Goal: Information Seeking & Learning: Learn about a topic

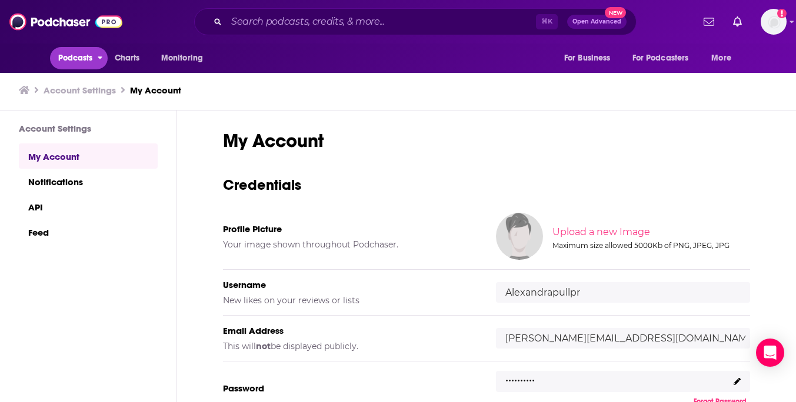
click at [70, 56] on span "Podcasts" at bounding box center [75, 58] width 35 height 16
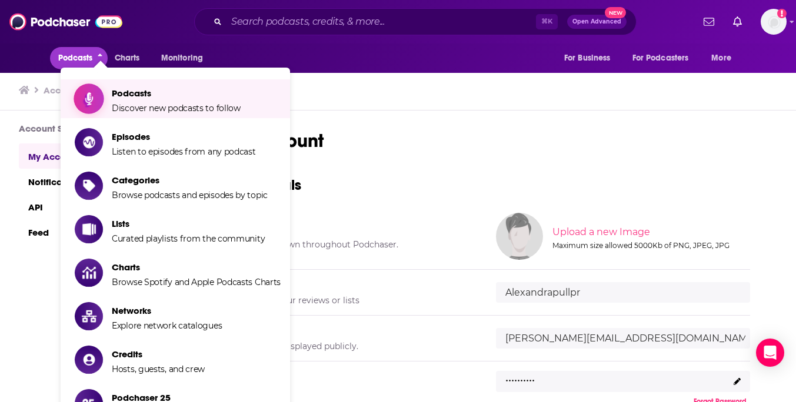
click at [144, 92] on span "Podcasts" at bounding box center [176, 93] width 129 height 11
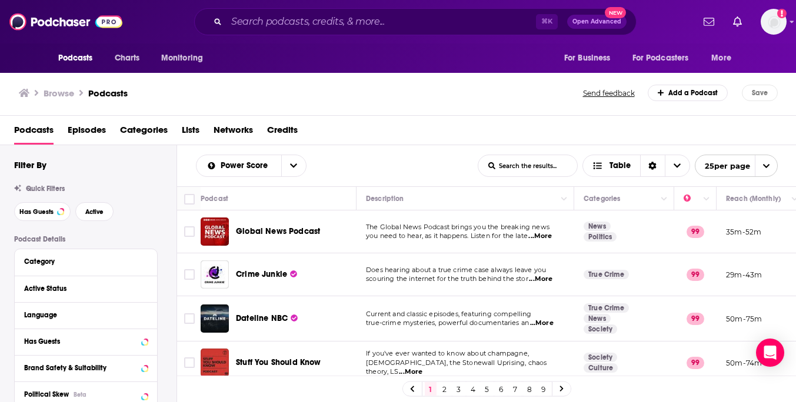
click at [141, 125] on span "Categories" at bounding box center [144, 133] width 48 height 24
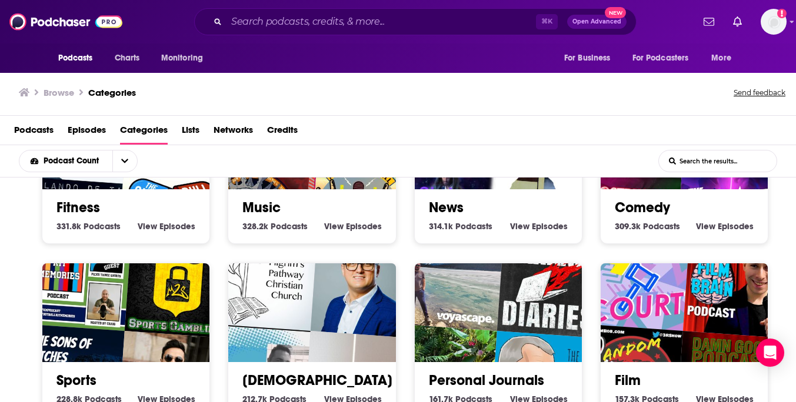
scroll to position [552, 0]
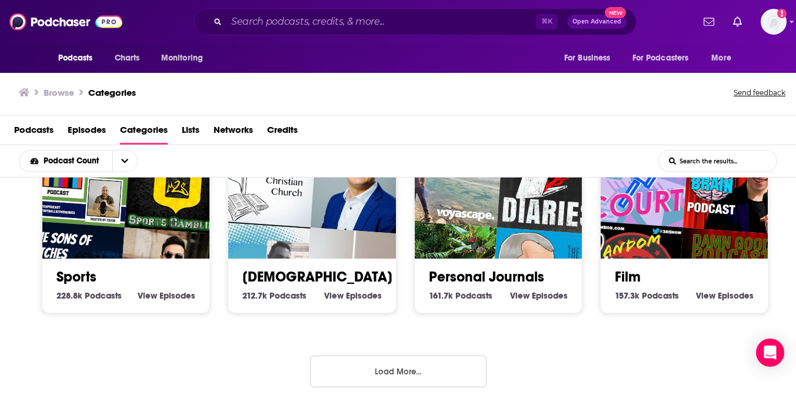
click at [390, 380] on button "Load More..." at bounding box center [398, 372] width 176 height 32
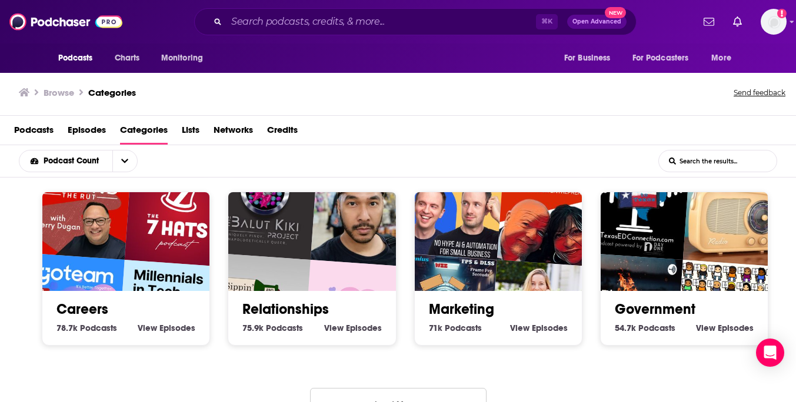
scroll to position [1218, 0]
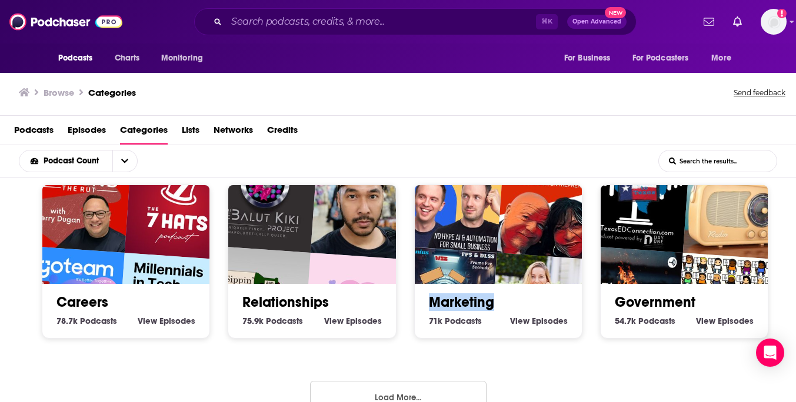
click at [401, 385] on button "Load More..." at bounding box center [398, 397] width 176 height 32
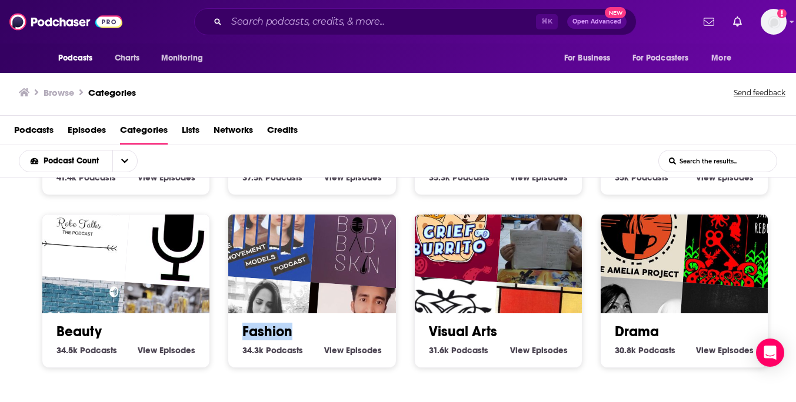
scroll to position [1931, 0]
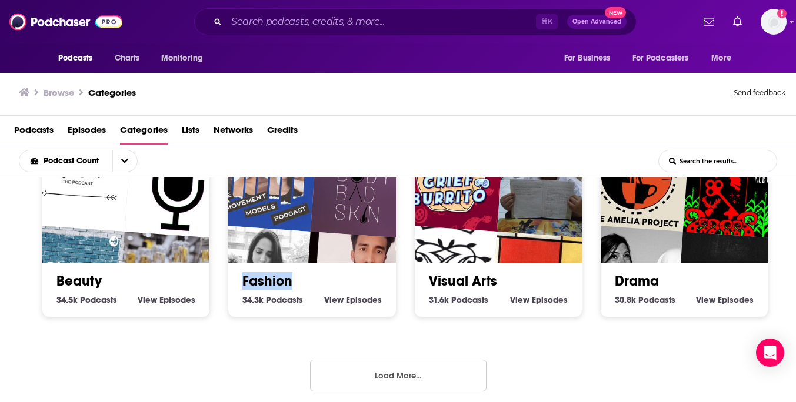
click at [402, 360] on button "Load More..." at bounding box center [398, 376] width 176 height 32
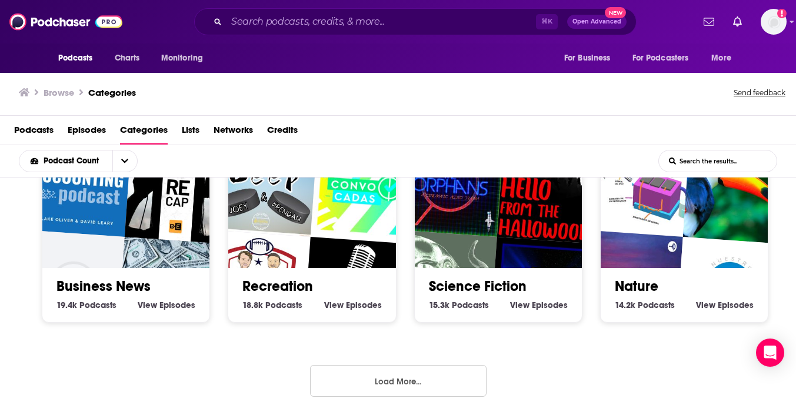
scroll to position [2620, 0]
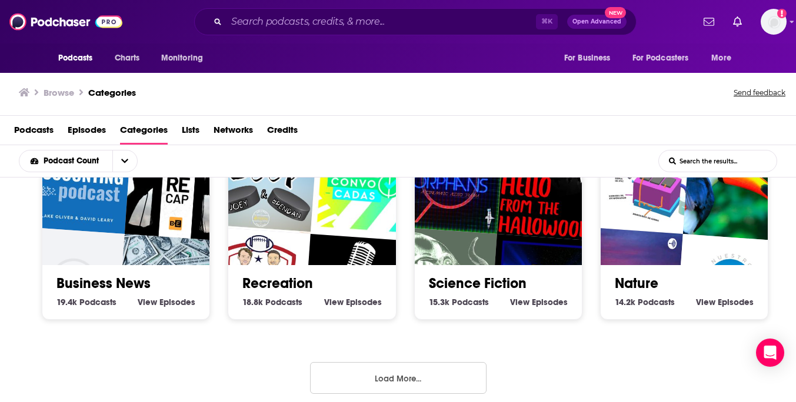
click at [393, 363] on button "Load More..." at bounding box center [398, 378] width 176 height 32
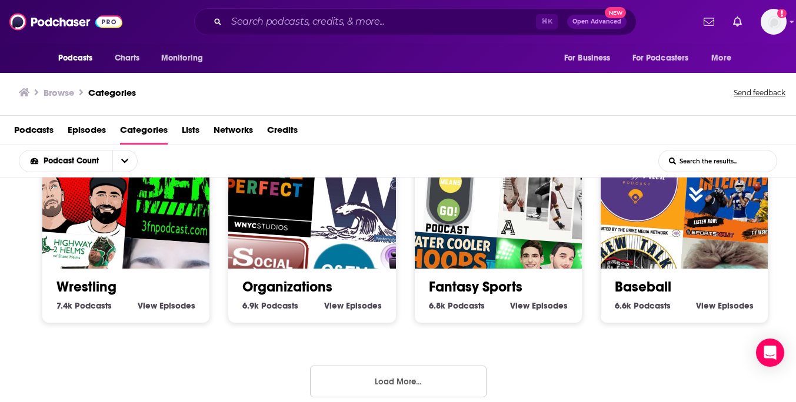
scroll to position [3310, 0]
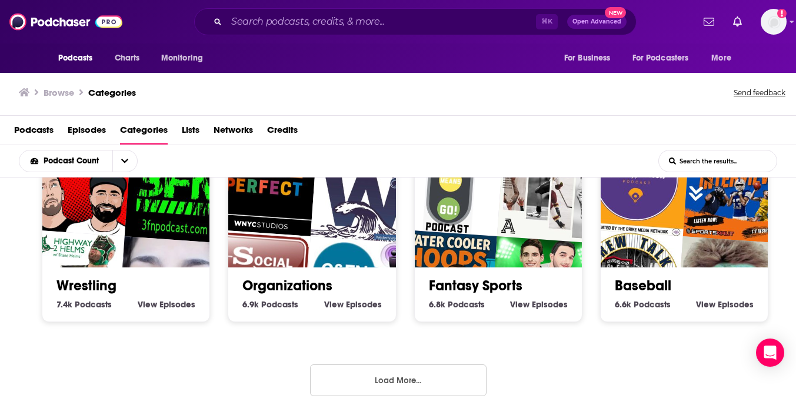
click at [415, 365] on button "Load More..." at bounding box center [398, 381] width 176 height 32
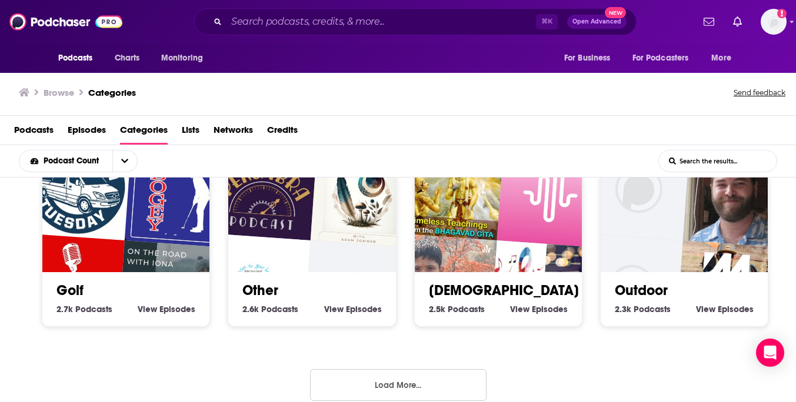
scroll to position [3999, 0]
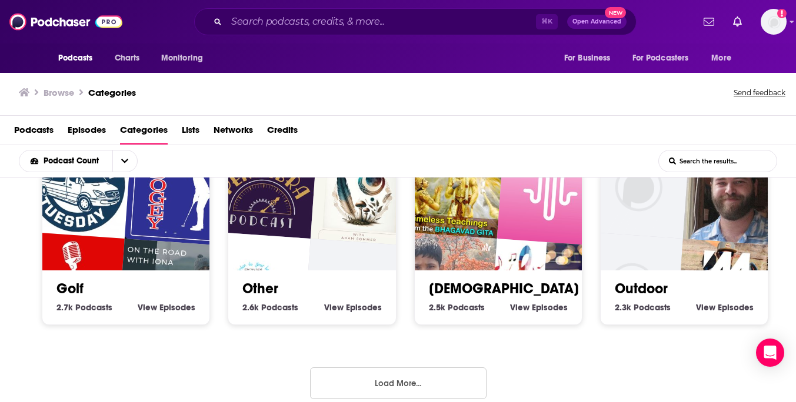
click at [403, 368] on button "Load More..." at bounding box center [398, 384] width 176 height 32
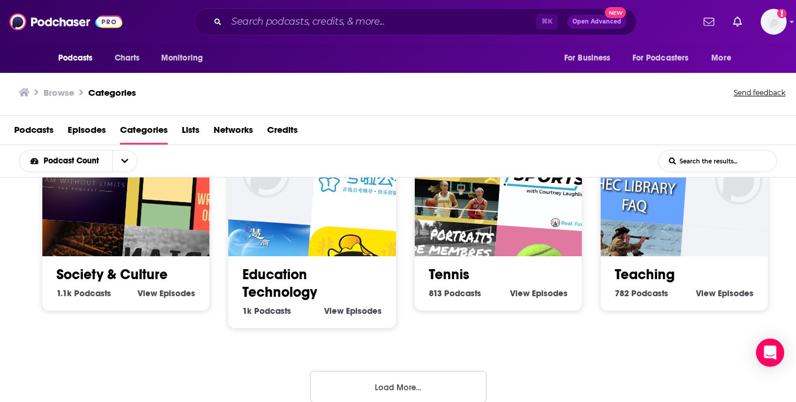
scroll to position [4723, 0]
click at [417, 370] on button "Load More..." at bounding box center [398, 386] width 176 height 32
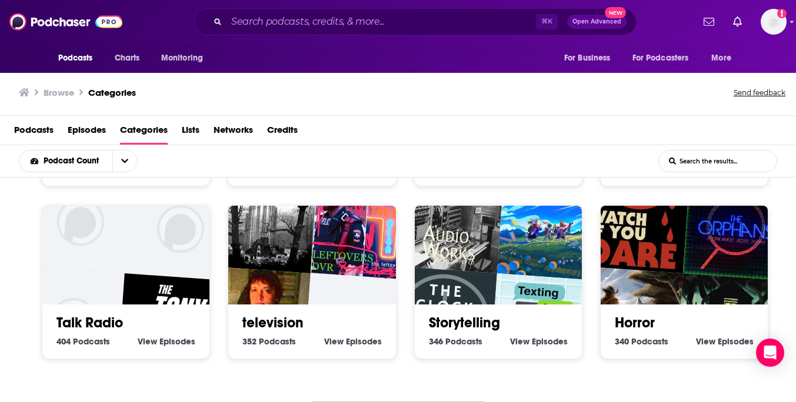
scroll to position [5413, 0]
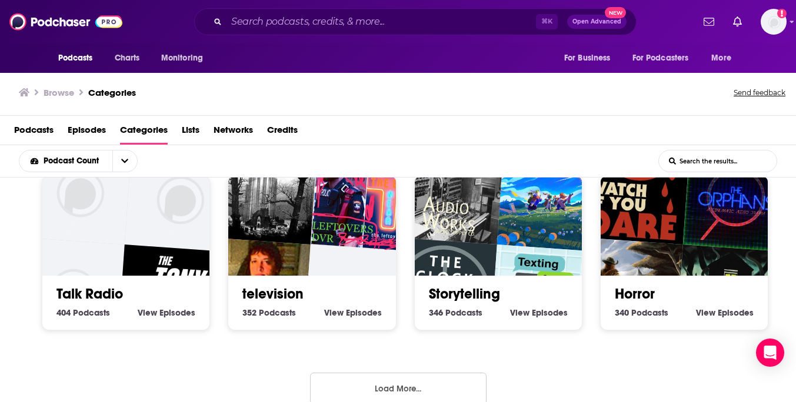
click at [418, 376] on button "Load More..." at bounding box center [398, 389] width 176 height 32
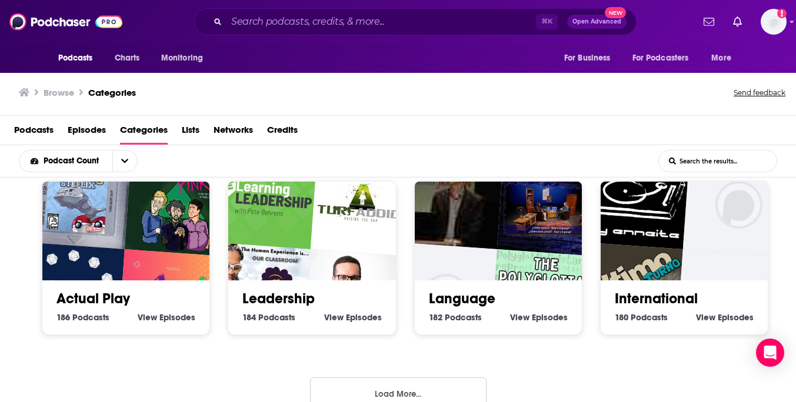
scroll to position [6136, 0]
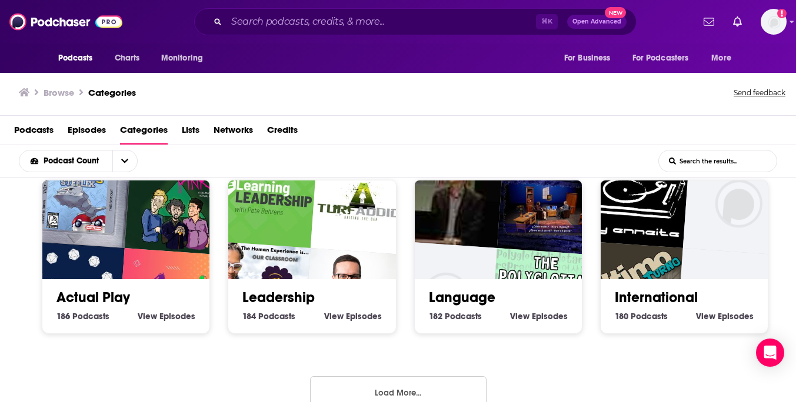
click at [408, 376] on button "Load More..." at bounding box center [398, 392] width 176 height 32
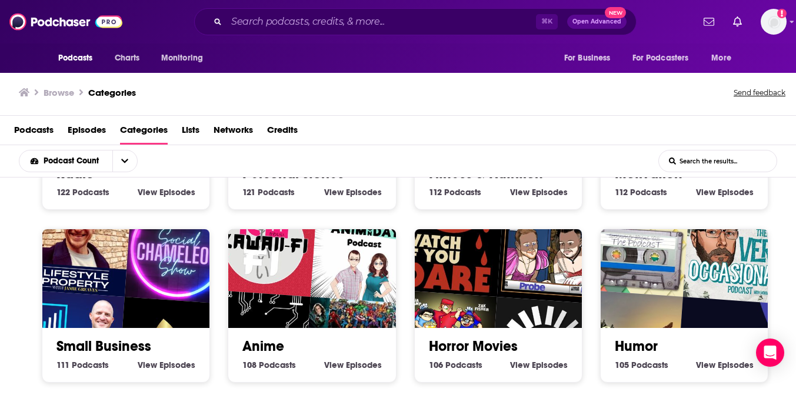
scroll to position [6826, 0]
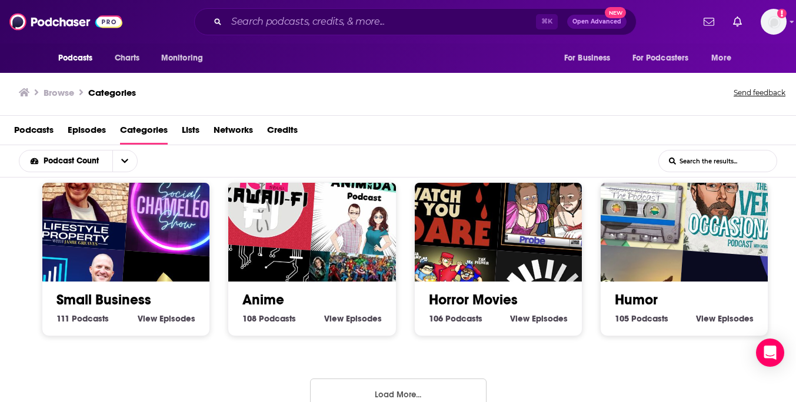
click at [396, 379] on button "Load More..." at bounding box center [398, 395] width 176 height 32
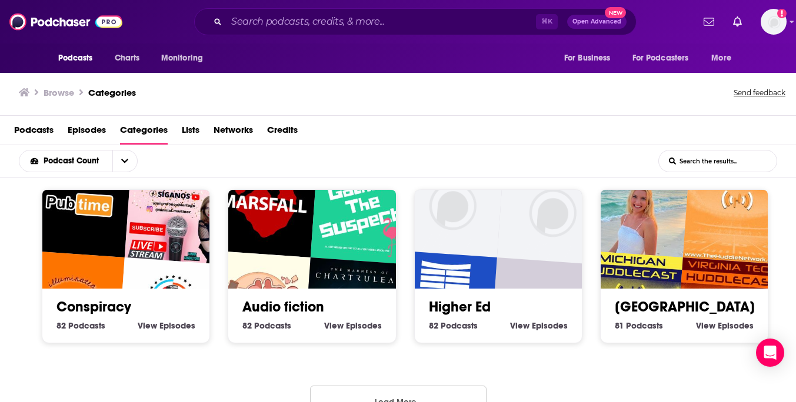
scroll to position [7533, 0]
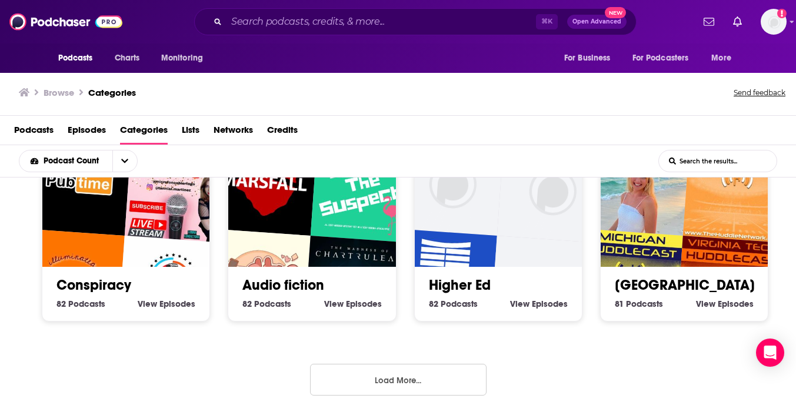
click at [400, 365] on button "Load More..." at bounding box center [398, 380] width 176 height 32
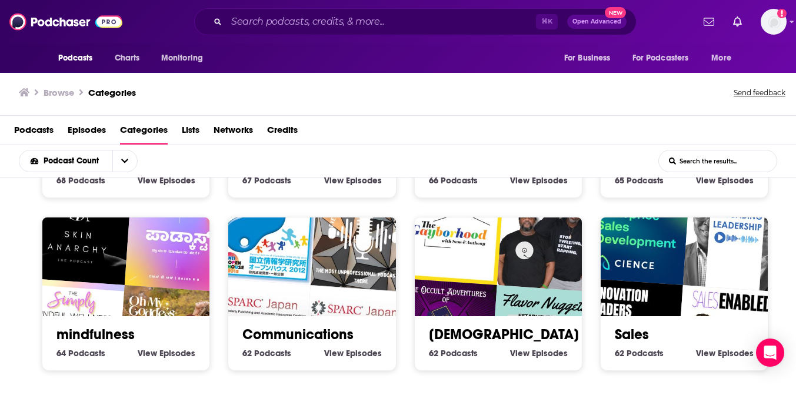
scroll to position [8239, 0]
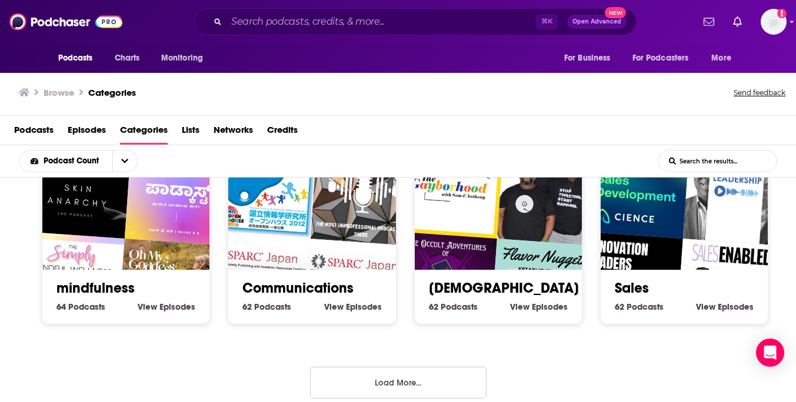
click at [405, 378] on button "Load More..." at bounding box center [398, 383] width 176 height 32
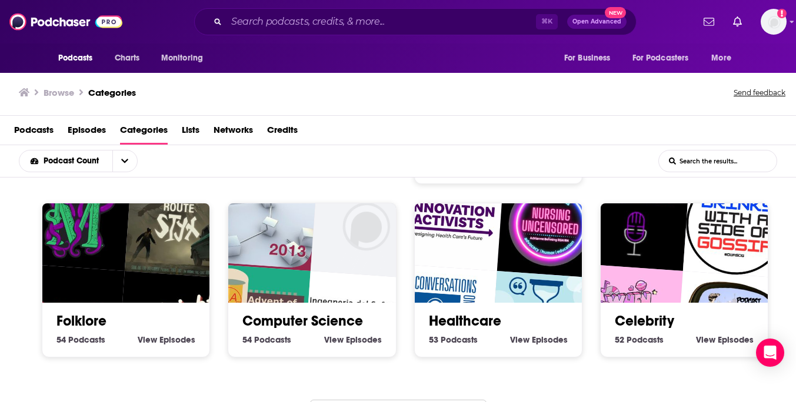
scroll to position [8946, 0]
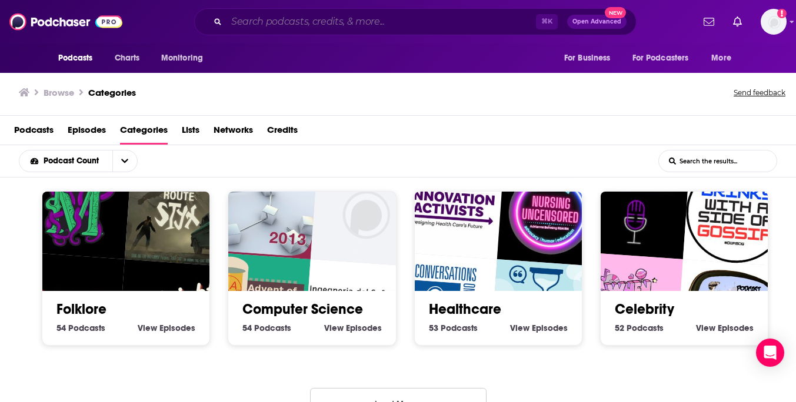
click at [302, 22] on input "Search podcasts, credits, & more..." at bounding box center [380, 21] width 309 height 19
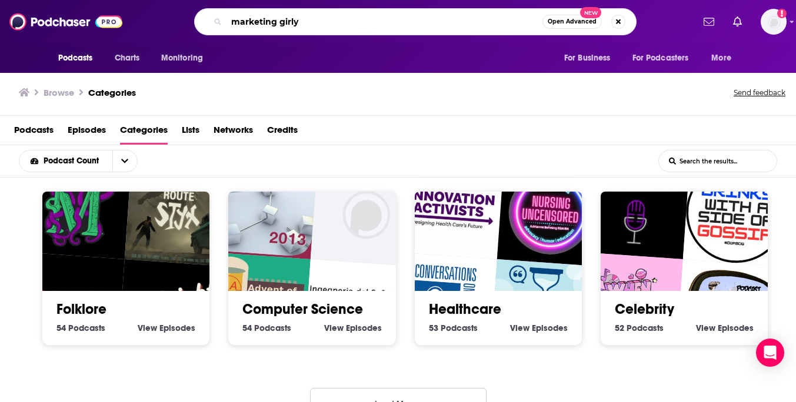
type input "marketing girly"
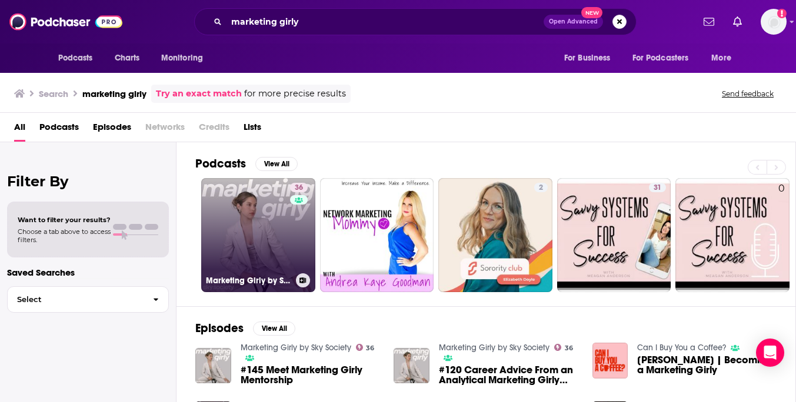
click at [251, 219] on link "36 Marketing Girly by Sky Society" at bounding box center [258, 235] width 114 height 114
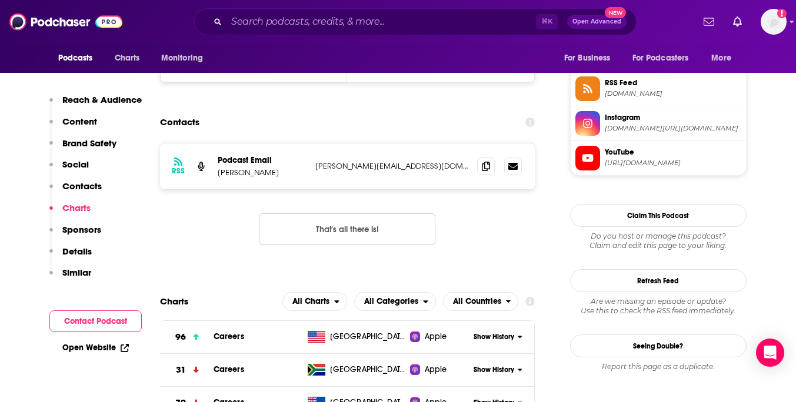
scroll to position [961, 0]
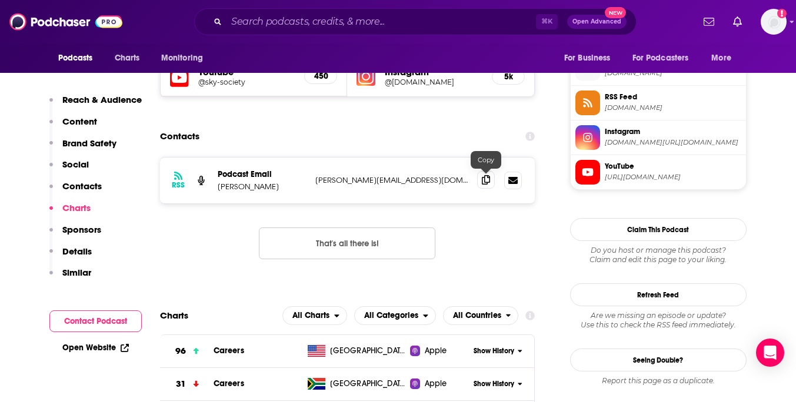
click at [492, 184] on span at bounding box center [486, 180] width 18 height 18
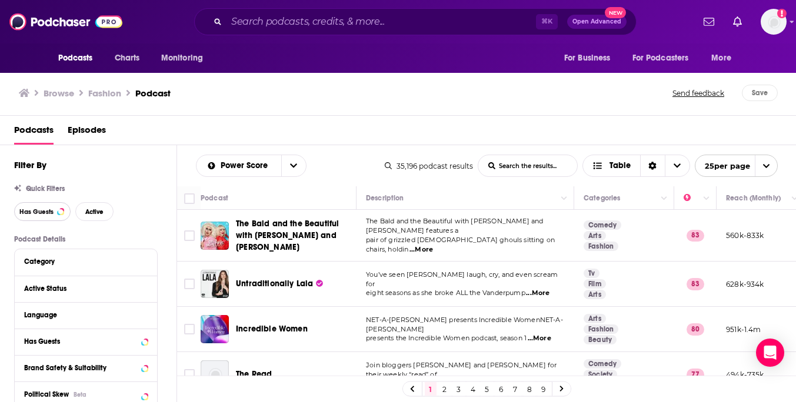
click at [48, 213] on span "Has Guests" at bounding box center [36, 212] width 34 height 6
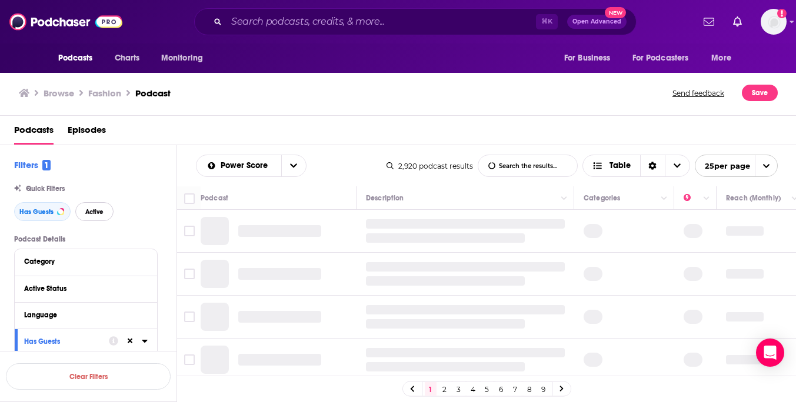
click at [103, 211] on button "Active" at bounding box center [94, 211] width 38 height 19
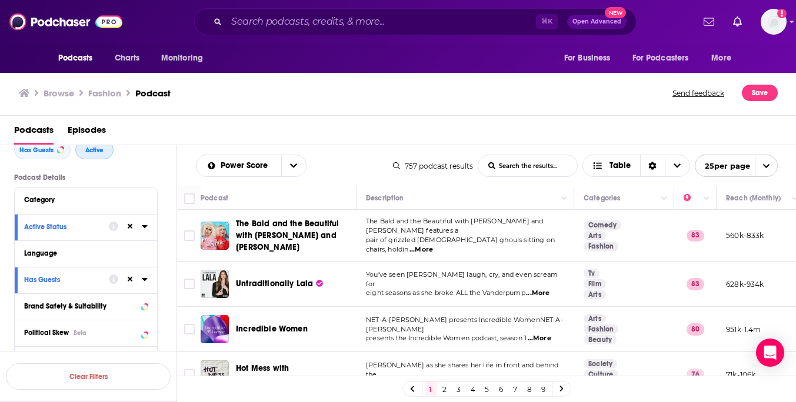
scroll to position [63, 0]
click at [142, 252] on icon at bounding box center [144, 252] width 5 height 3
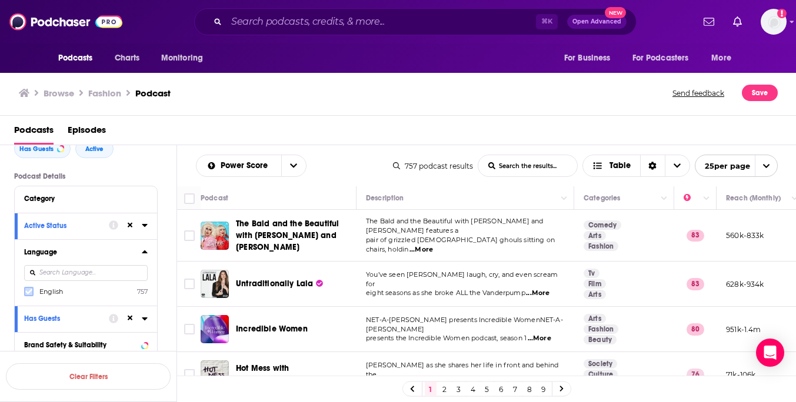
click at [28, 292] on icon at bounding box center [28, 291] width 7 height 7
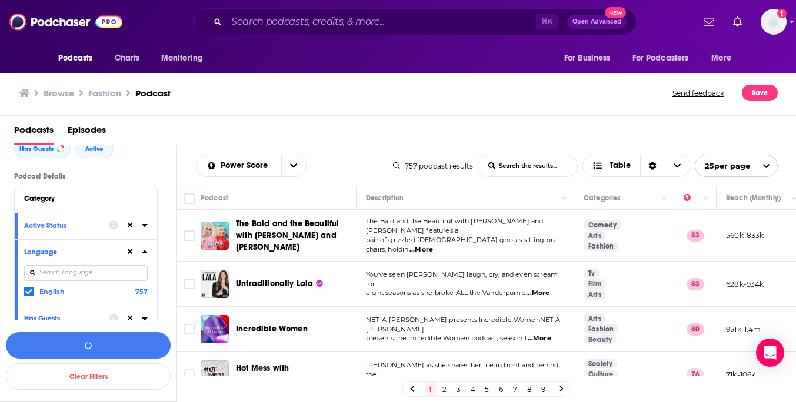
click at [146, 253] on icon at bounding box center [144, 252] width 5 height 3
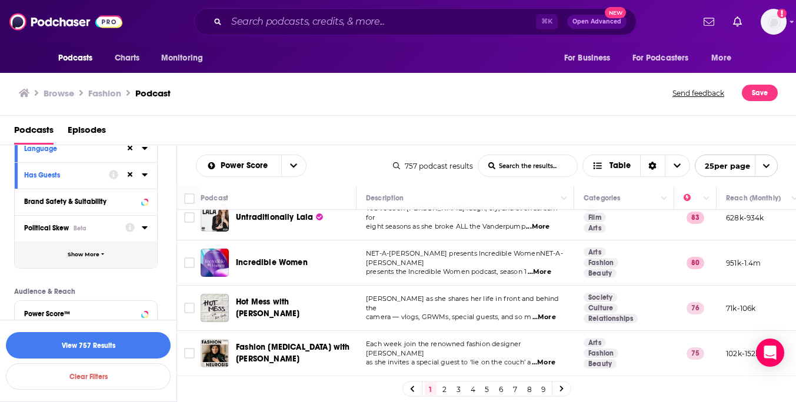
scroll to position [167, 0]
click at [95, 252] on span "Show More" at bounding box center [84, 254] width 32 height 6
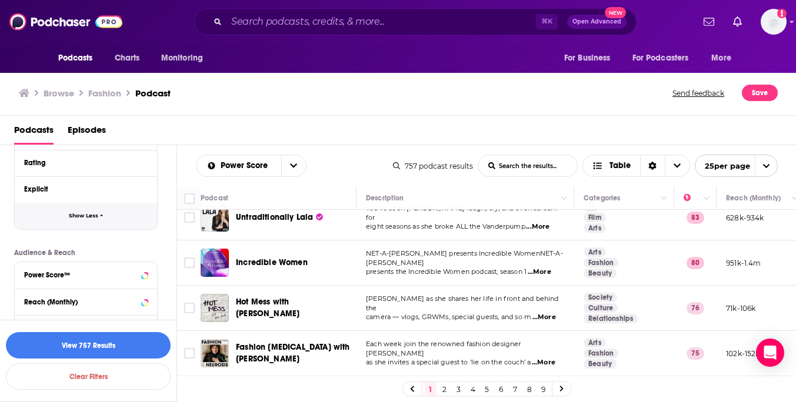
scroll to position [449, 0]
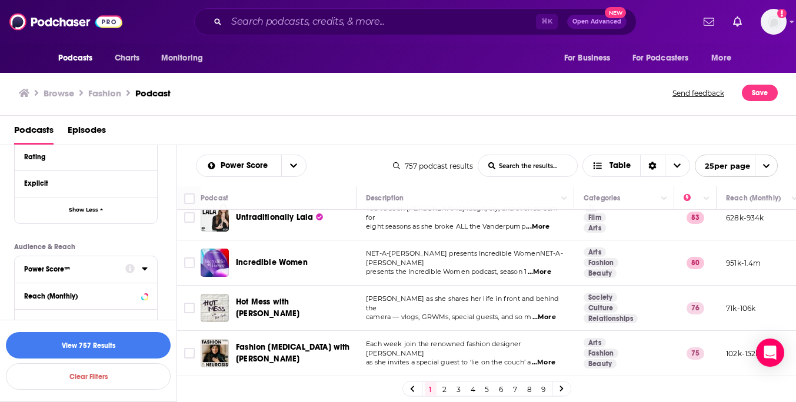
click at [62, 272] on div "Power Score™" at bounding box center [71, 269] width 94 height 8
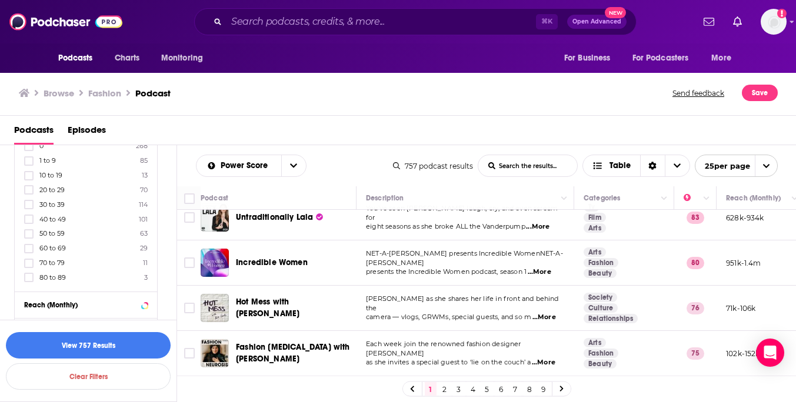
scroll to position [602, 0]
click at [26, 207] on icon at bounding box center [28, 207] width 7 height 5
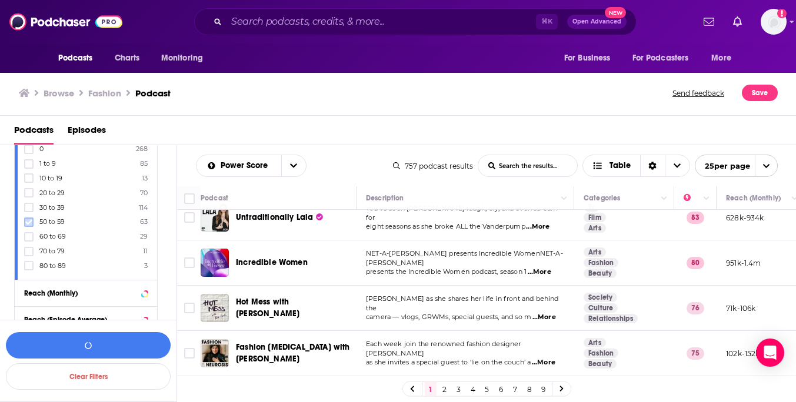
click at [26, 223] on icon at bounding box center [28, 222] width 7 height 7
click at [29, 236] on icon at bounding box center [28, 236] width 7 height 5
click at [30, 249] on icon at bounding box center [28, 251] width 7 height 5
click at [30, 263] on icon at bounding box center [28, 265] width 7 height 5
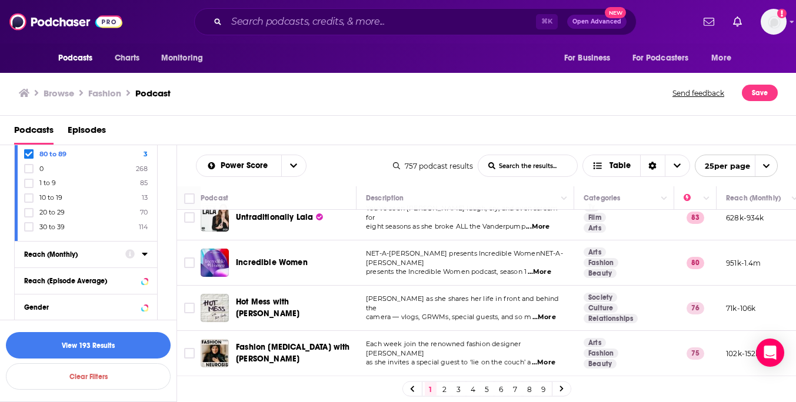
scroll to position [642, 0]
click at [145, 252] on icon at bounding box center [144, 253] width 5 height 3
click at [145, 249] on icon at bounding box center [145, 252] width 6 height 9
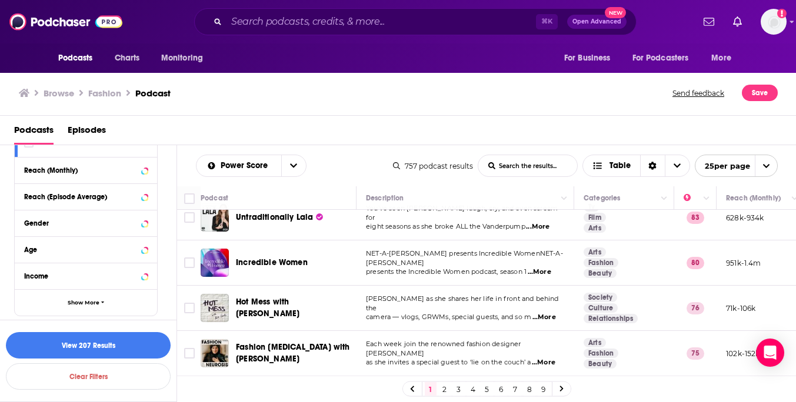
scroll to position [725, 0]
click at [92, 197] on div "Reach (Episode Average)" at bounding box center [71, 196] width 94 height 8
click at [143, 195] on icon at bounding box center [144, 196] width 5 height 3
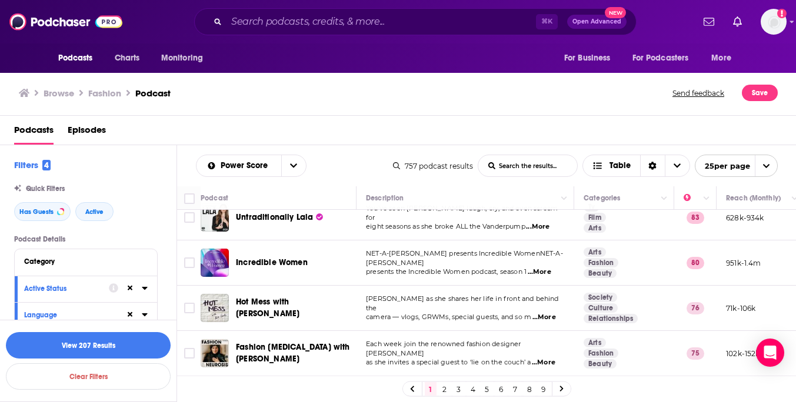
scroll to position [0, 0]
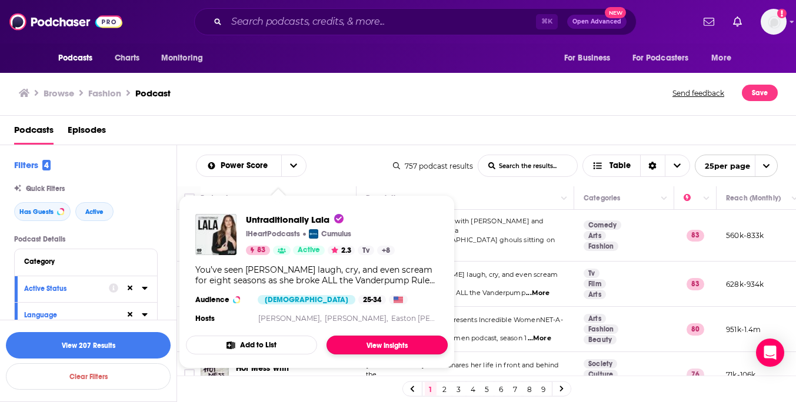
click at [386, 346] on link "View Insights" at bounding box center [386, 345] width 121 height 19
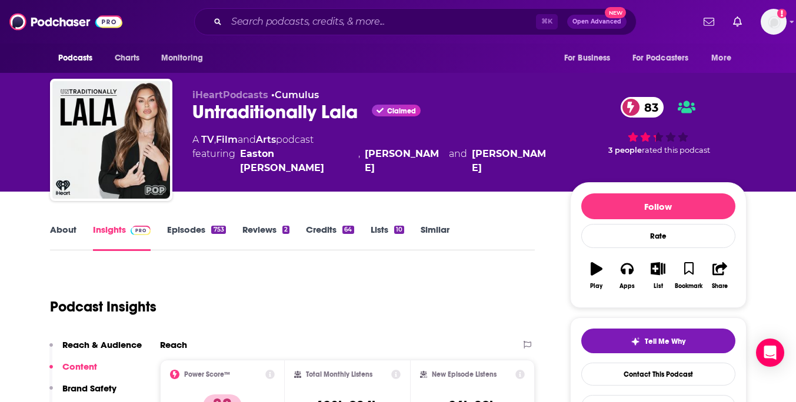
click at [190, 229] on link "Episodes 753" at bounding box center [196, 237] width 58 height 27
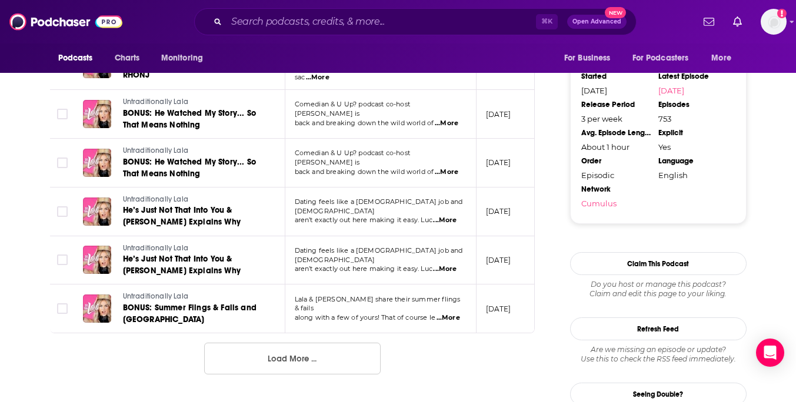
scroll to position [1191, 0]
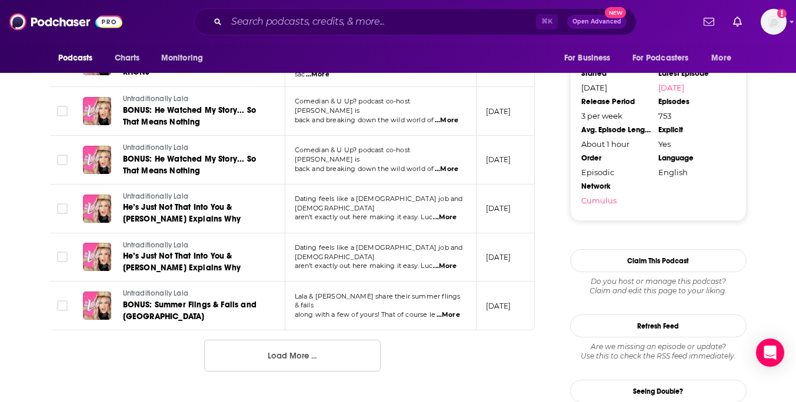
click at [276, 340] on button "Load More ..." at bounding box center [292, 356] width 176 height 32
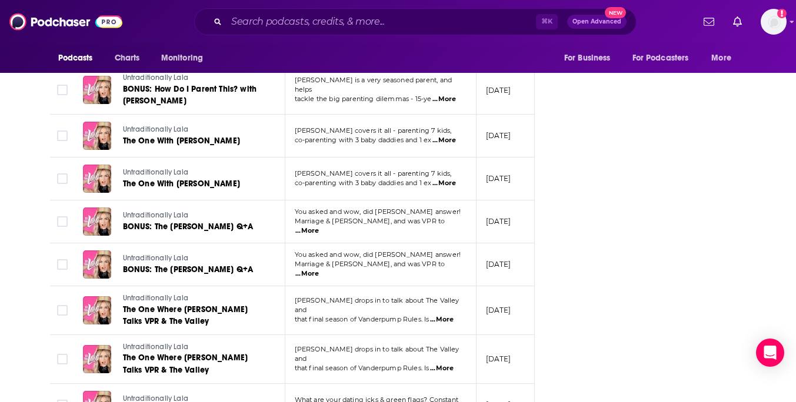
scroll to position [2315, 0]
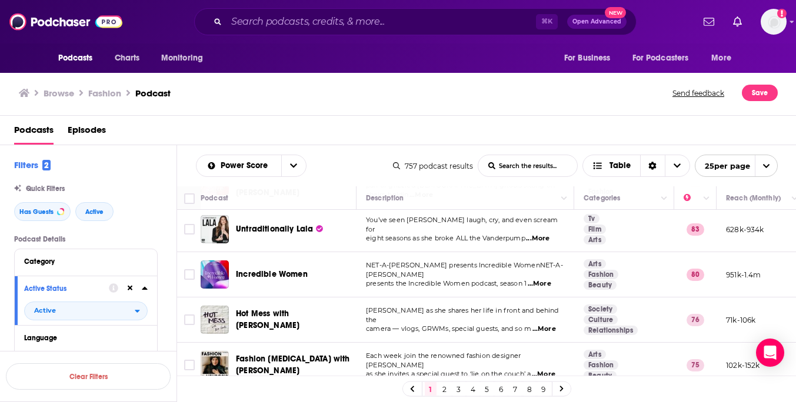
scroll to position [57, 0]
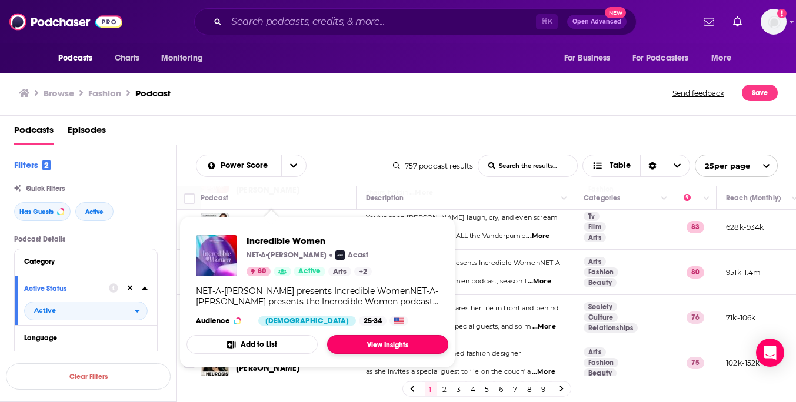
click at [361, 344] on link "View Insights" at bounding box center [387, 344] width 121 height 19
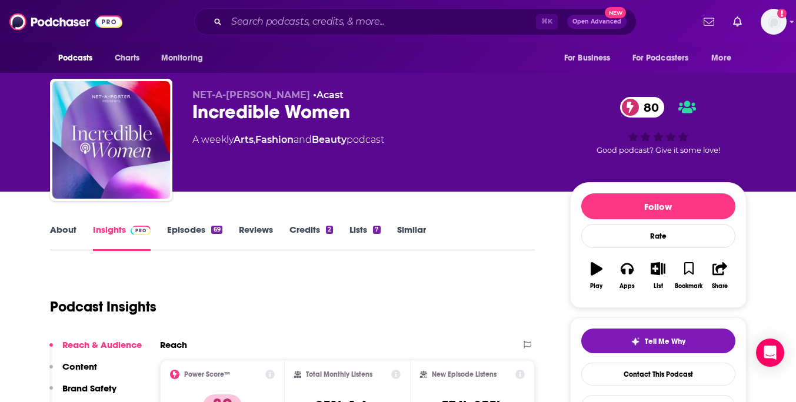
click at [190, 227] on link "Episodes 69" at bounding box center [194, 237] width 55 height 27
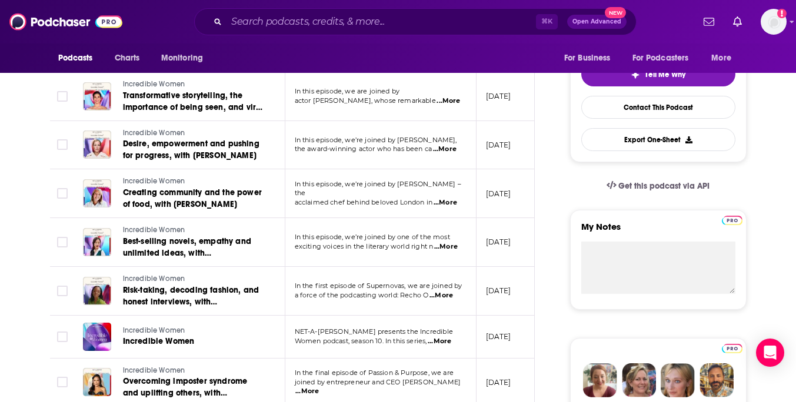
scroll to position [268, 0]
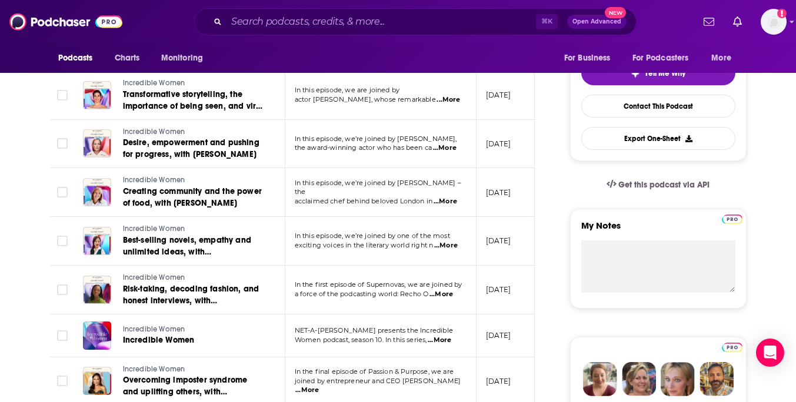
click at [455, 245] on span "...More" at bounding box center [446, 245] width 24 height 9
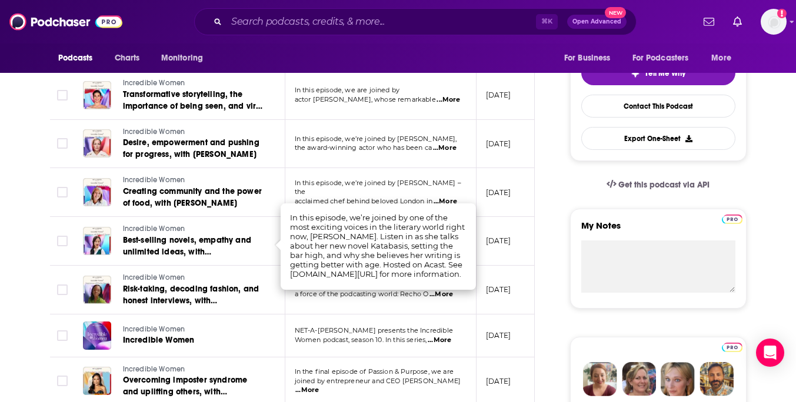
click at [492, 236] on p "[DATE]" at bounding box center [498, 241] width 25 height 10
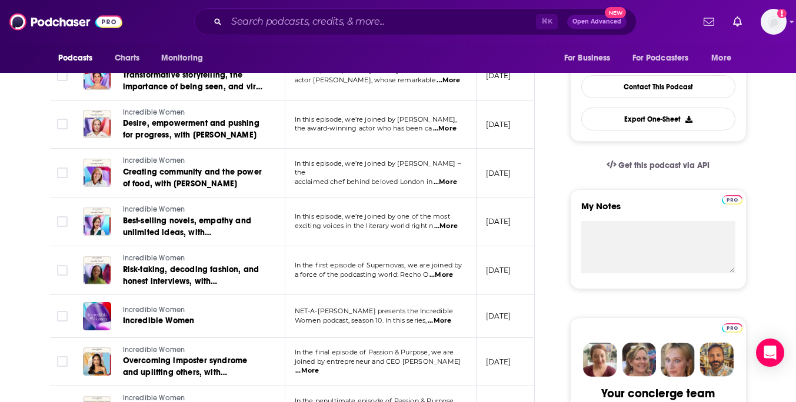
scroll to position [300, 0]
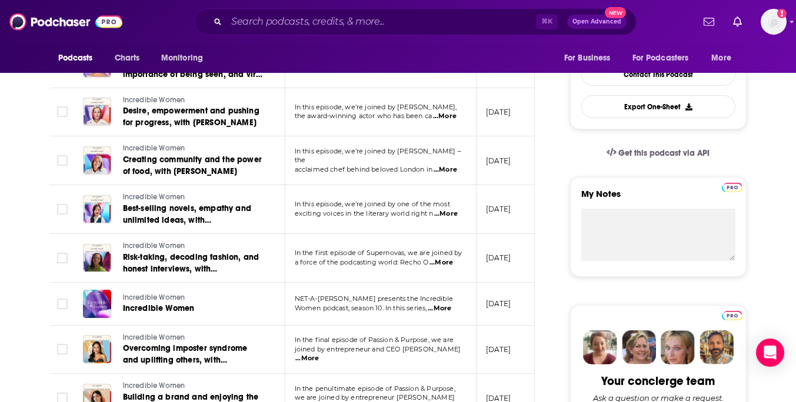
click at [442, 260] on span "...More" at bounding box center [441, 262] width 24 height 9
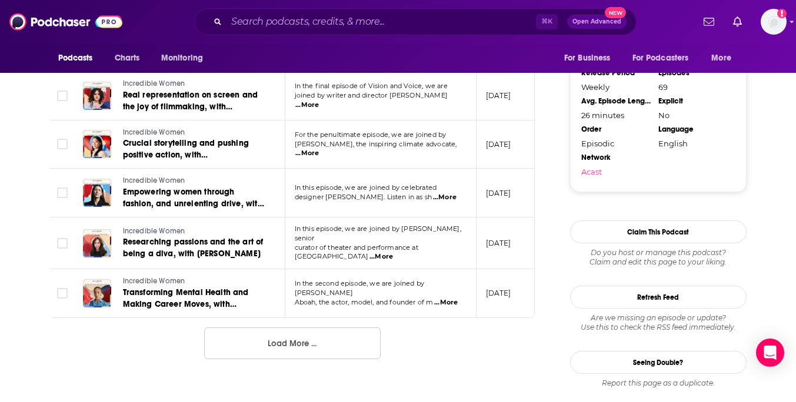
scroll to position [1227, 0]
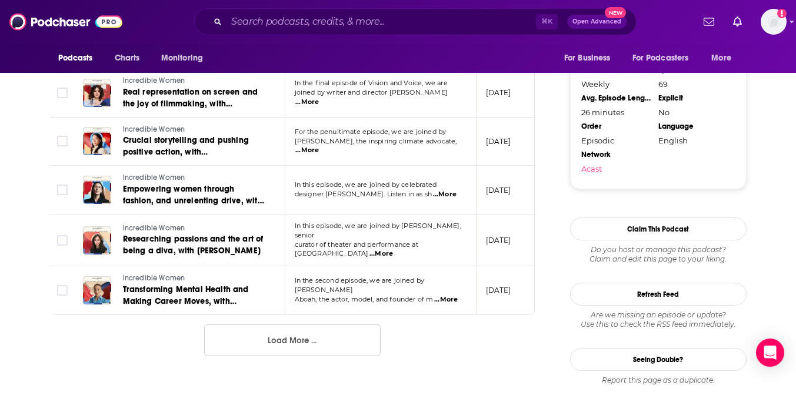
click at [295, 338] on button "Load More ..." at bounding box center [292, 341] width 176 height 32
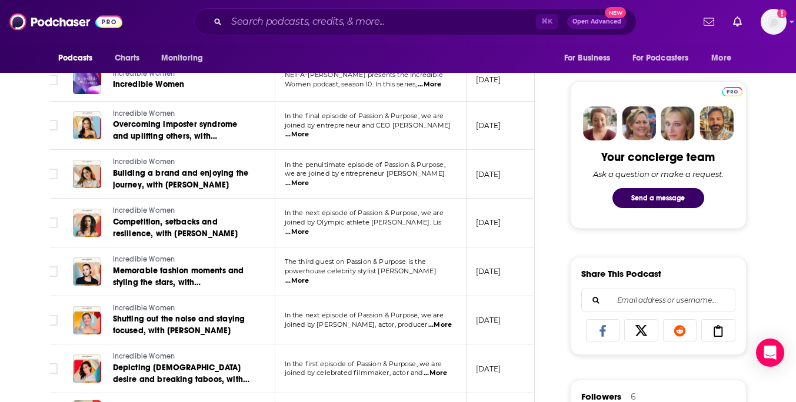
scroll to position [517, 0]
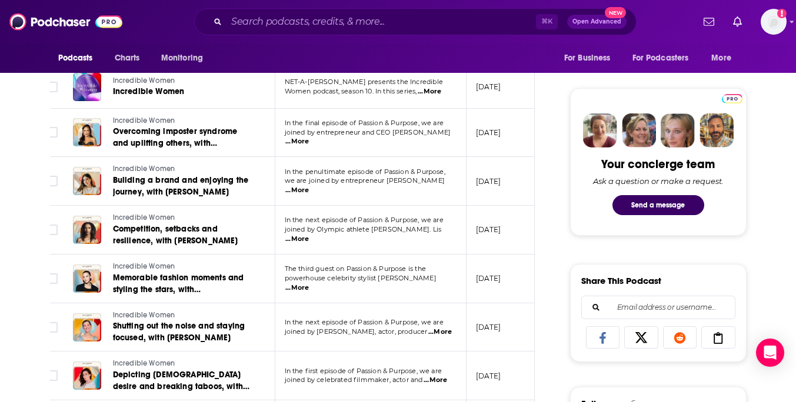
click at [449, 185] on p "we are joined by entrepreneur [PERSON_NAME] ...More" at bounding box center [370, 185] width 171 height 19
click at [309, 186] on span "...More" at bounding box center [297, 190] width 24 height 9
drag, startPoint x: 342, startPoint y: 176, endPoint x: 300, endPoint y: 176, distance: 42.3
click at [309, 188] on span "...More" at bounding box center [297, 190] width 24 height 9
drag, startPoint x: 343, startPoint y: 177, endPoint x: 322, endPoint y: 177, distance: 21.2
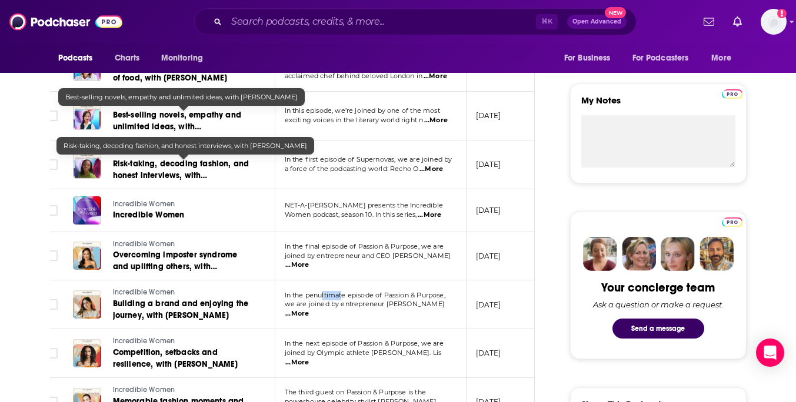
scroll to position [0, 0]
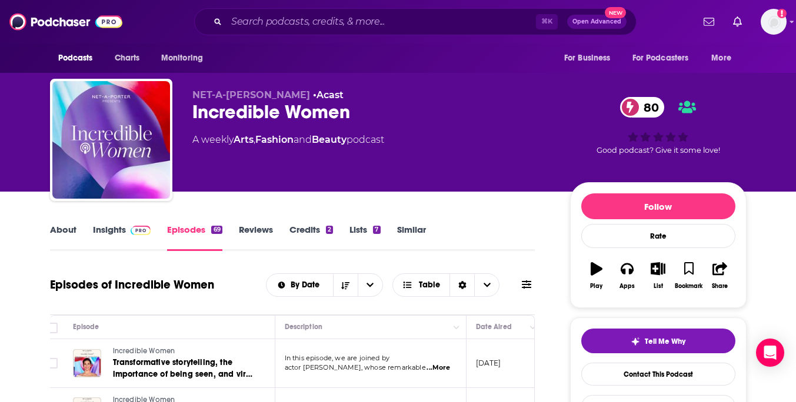
click at [107, 232] on link "Insights" at bounding box center [122, 237] width 58 height 27
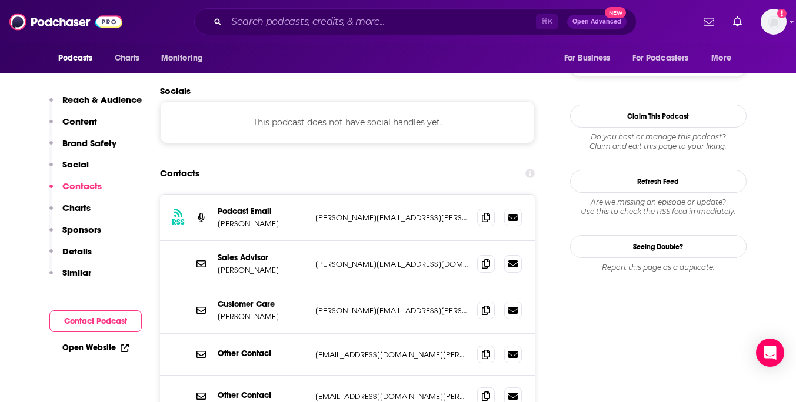
scroll to position [1101, 0]
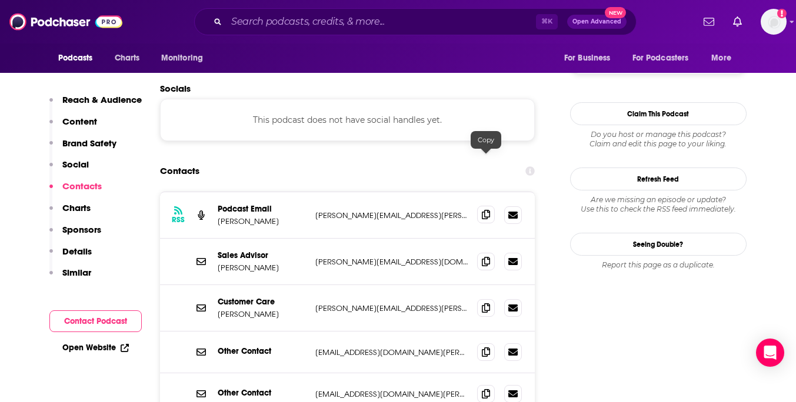
click at [490, 206] on span at bounding box center [486, 215] width 18 height 18
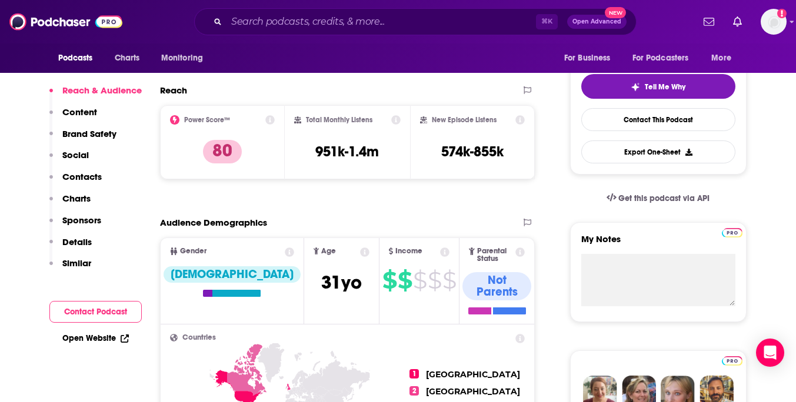
scroll to position [0, 0]
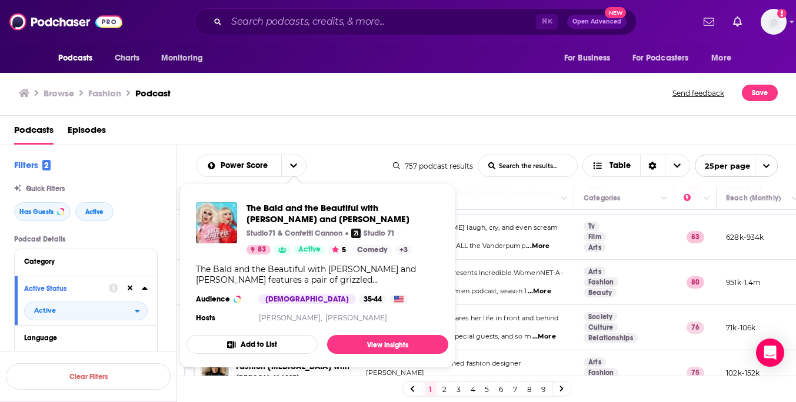
scroll to position [54, 0]
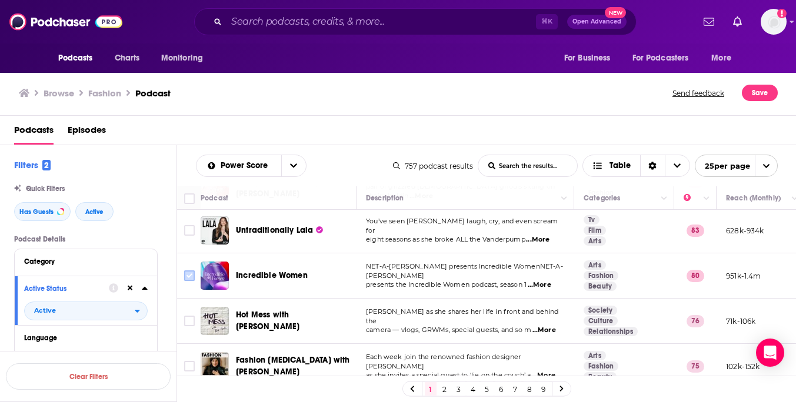
click at [188, 271] on input "Toggle select row" at bounding box center [189, 276] width 11 height 11
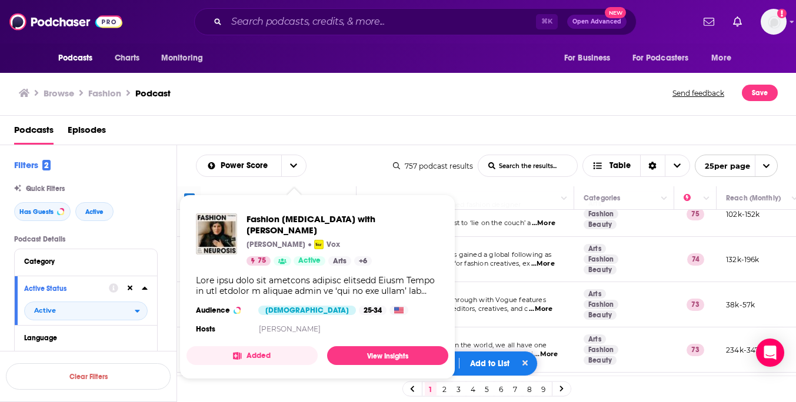
scroll to position [208, 0]
